Goal: Information Seeking & Learning: Check status

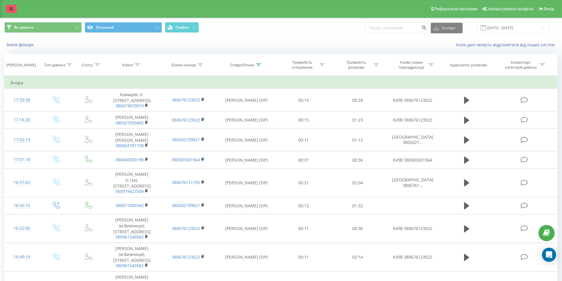
click at [13, 10] on link at bounding box center [11, 9] width 11 height 8
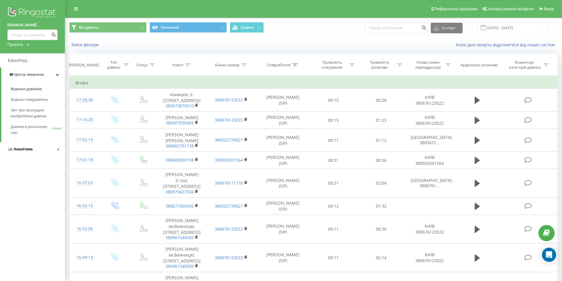
click at [33, 151] on link "Аналітика" at bounding box center [32, 149] width 65 height 14
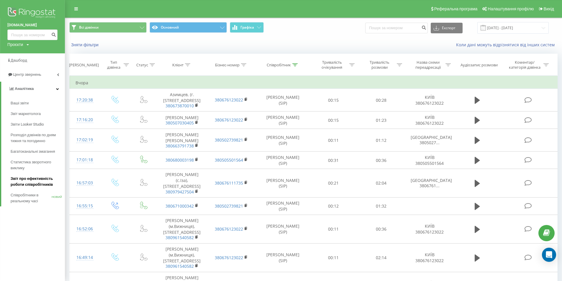
click at [38, 184] on font "Звіт про ефективність роботи співробітників" at bounding box center [32, 181] width 42 height 10
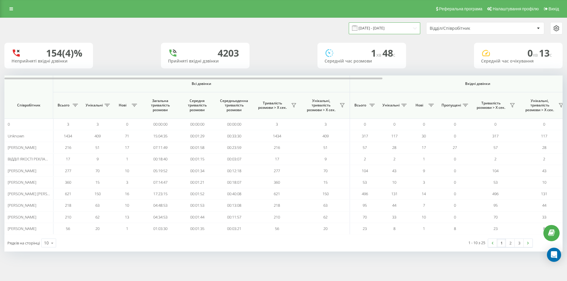
click at [406, 31] on input "[DATE] - [DATE]" at bounding box center [384, 28] width 71 height 12
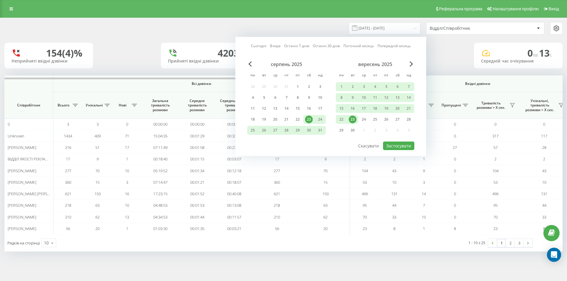
click at [241, 273] on div "Реферальна програма Налаштування профілю Вихід [DATE] - [DATE] Сьогодні Вчора О…" at bounding box center [283, 140] width 567 height 281
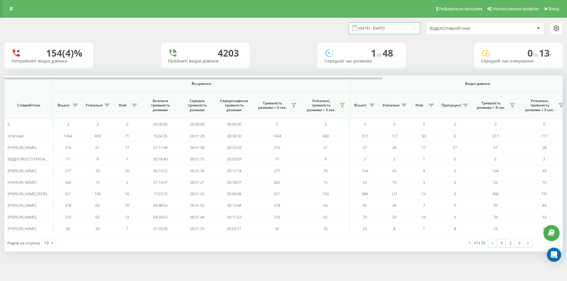
click at [389, 24] on input "[DATE] - [DATE]" at bounding box center [384, 28] width 71 height 12
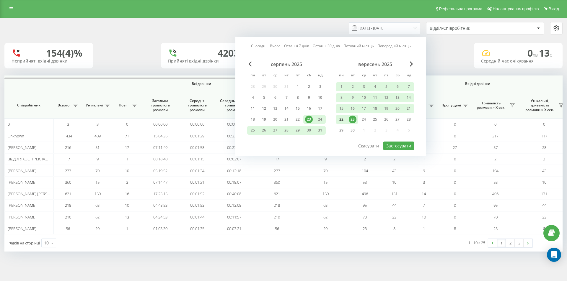
click at [344, 119] on div "22" at bounding box center [341, 120] width 8 height 8
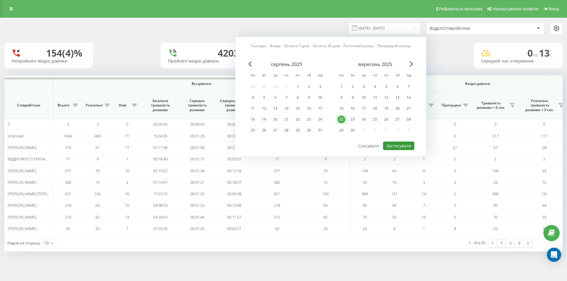
click at [398, 144] on button "Застосувати" at bounding box center [398, 146] width 31 height 9
type input "[DATE] - [DATE]"
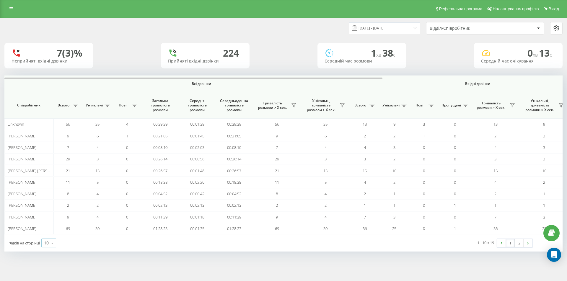
click at [56, 242] on icon at bounding box center [52, 244] width 9 height 12
click at [50, 219] on div "25" at bounding box center [49, 217] width 14 height 9
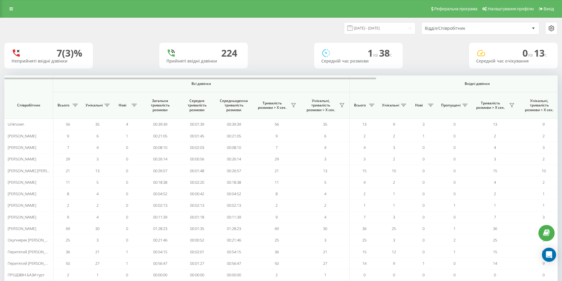
scroll to position [87, 0]
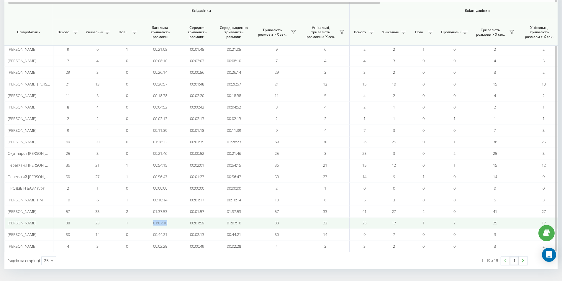
drag, startPoint x: 171, startPoint y: 224, endPoint x: 152, endPoint y: 225, distance: 19.0
click at [152, 225] on td "01:07:10" at bounding box center [160, 224] width 37 height 12
copy td "01:07:10"
